Goal: Transaction & Acquisition: Obtain resource

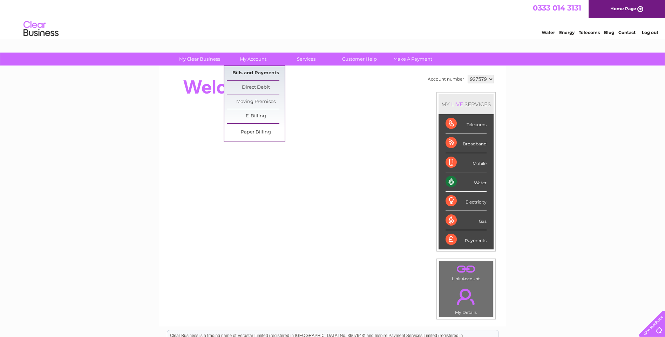
click at [254, 74] on link "Bills and Payments" at bounding box center [256, 73] width 58 height 14
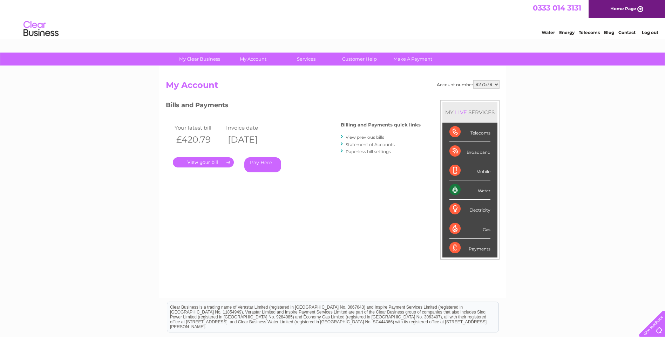
click at [217, 164] on link "." at bounding box center [203, 162] width 61 height 10
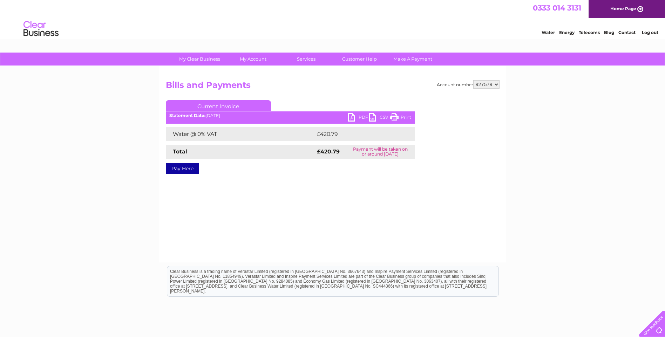
click at [350, 116] on link "PDF" at bounding box center [358, 118] width 21 height 10
click at [653, 30] on link "Log out" at bounding box center [650, 32] width 16 height 5
